Goal: Complete application form: Complete application form

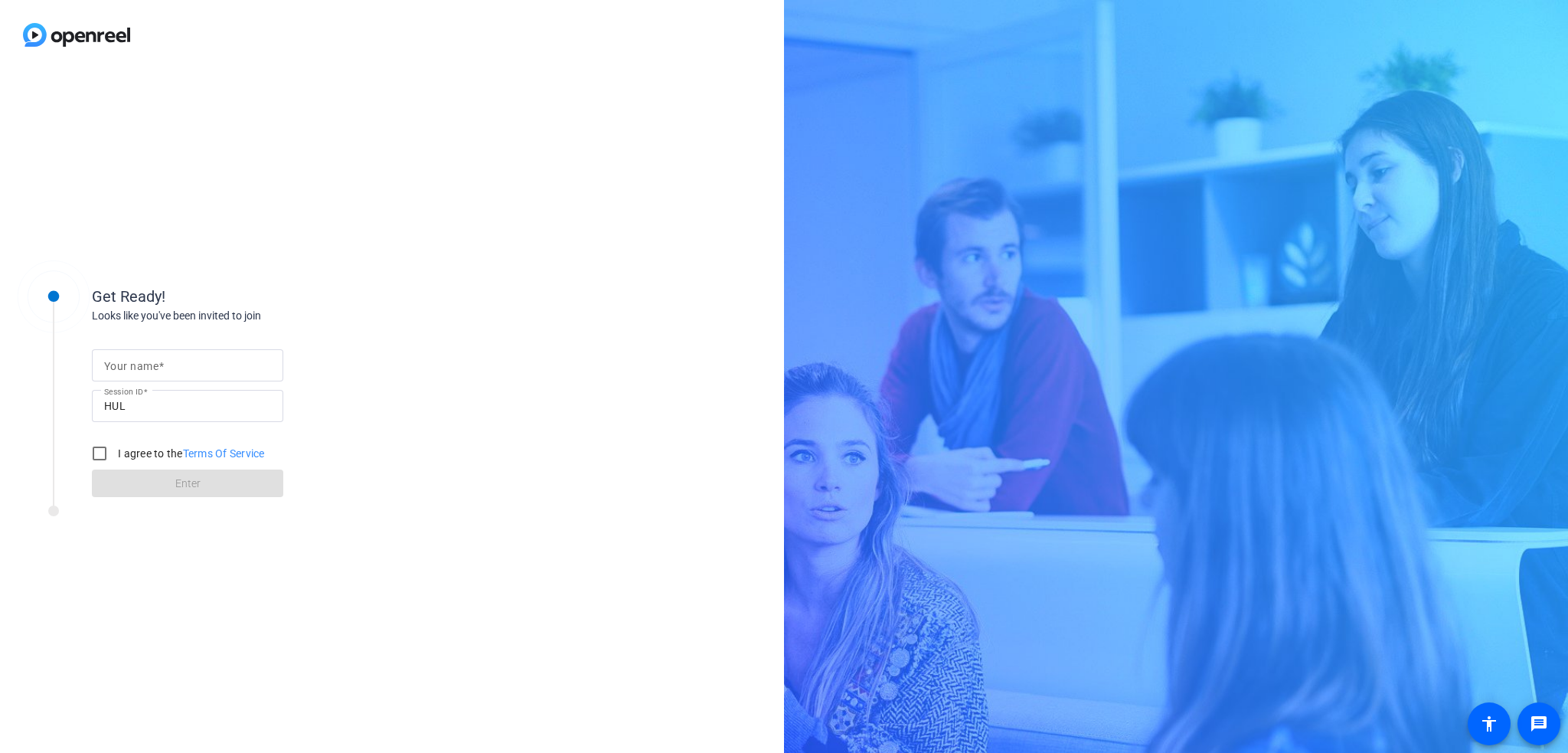
click at [137, 362] on mat-label "Your name" at bounding box center [131, 366] width 55 height 12
click at [137, 362] on input "Your name" at bounding box center [187, 365] width 167 height 18
type input "[PERSON_NAME]"
click at [138, 457] on label "I agree to the Terms Of Service" at bounding box center [190, 454] width 150 height 15
click at [115, 457] on input "I agree to the Terms Of Service" at bounding box center [99, 454] width 30 height 30
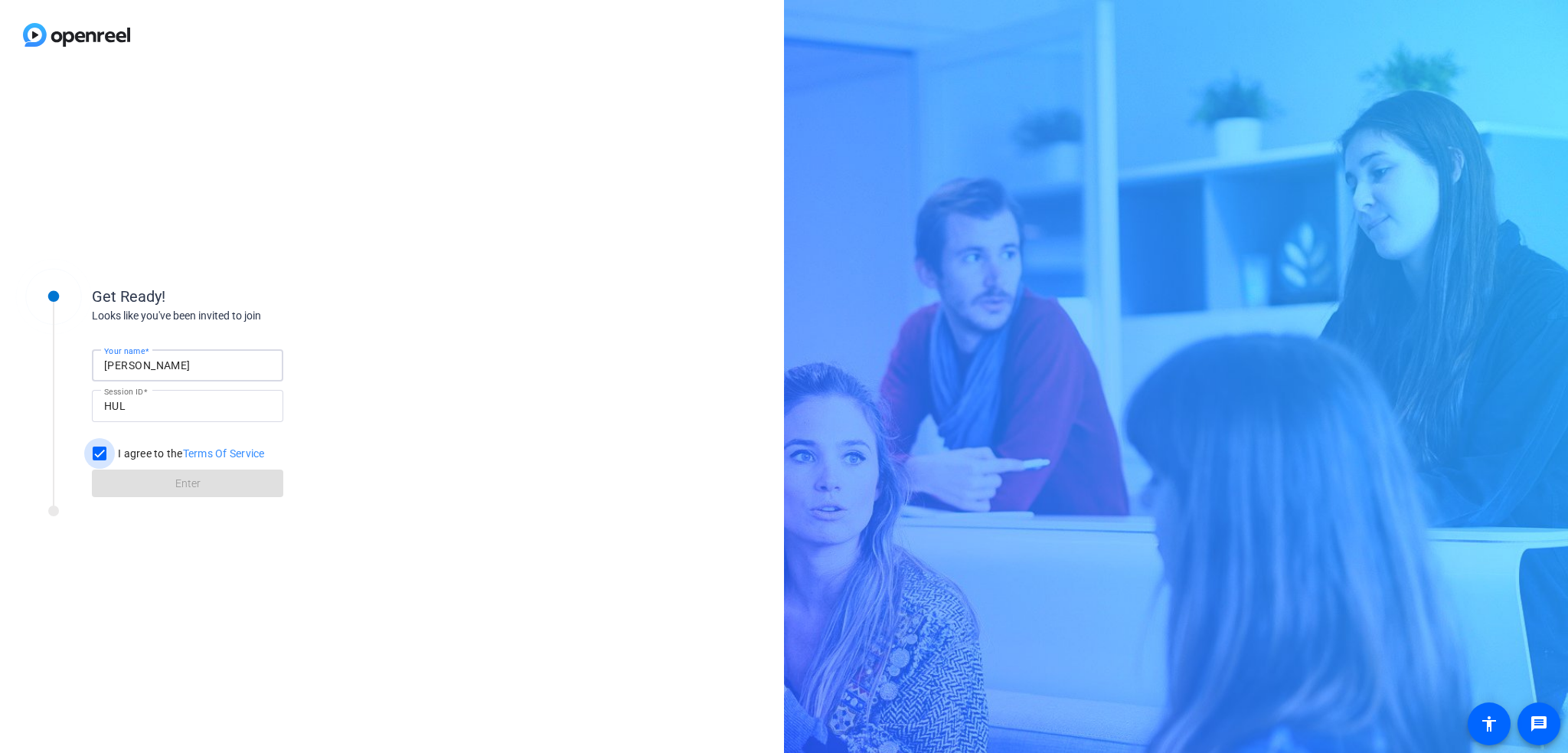
checkbox input "true"
click at [169, 483] on span at bounding box center [187, 483] width 192 height 37
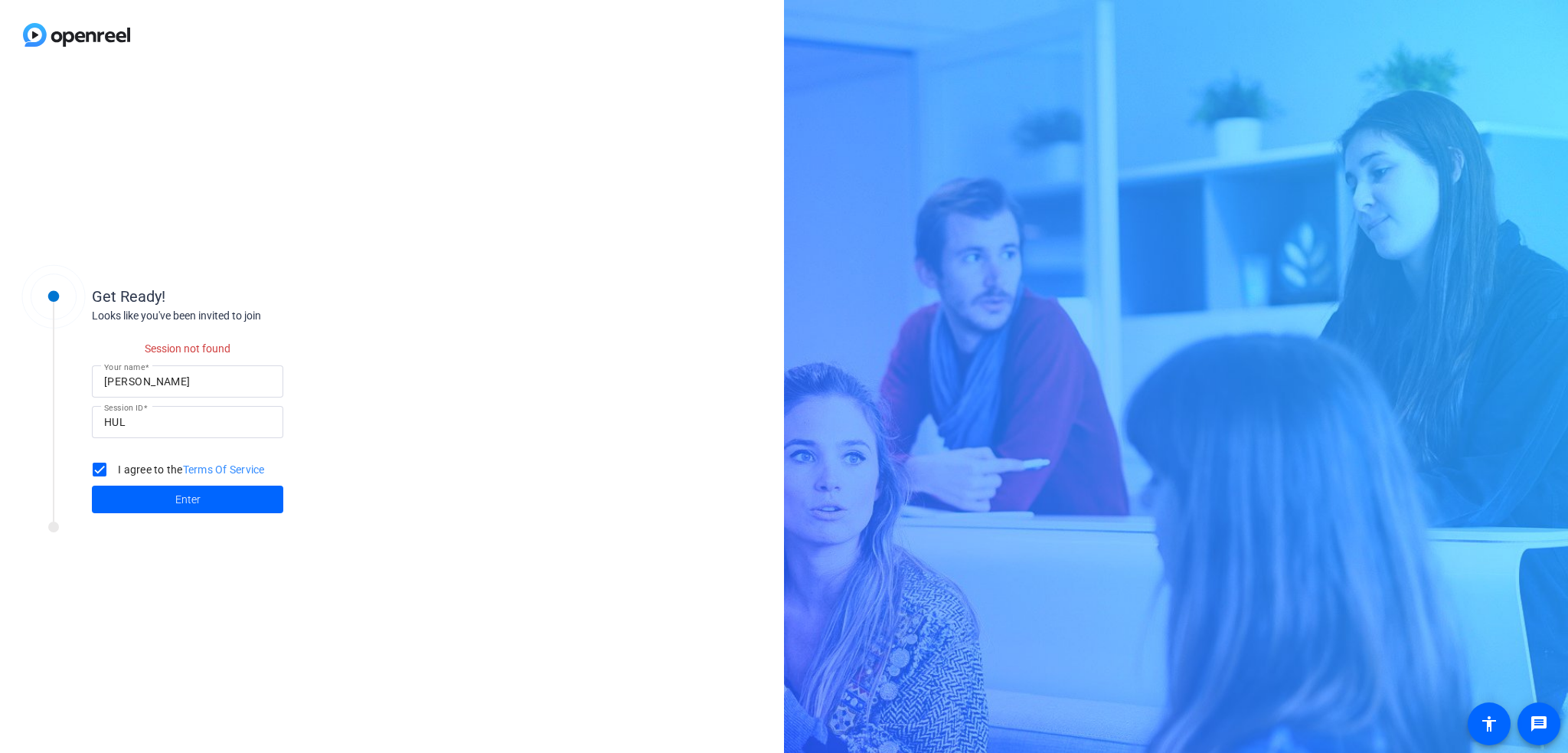
click at [163, 431] on input "HUL" at bounding box center [187, 421] width 167 height 18
click at [162, 426] on input "HUL" at bounding box center [187, 421] width 167 height 18
